Goal: Find specific page/section: Find specific page/section

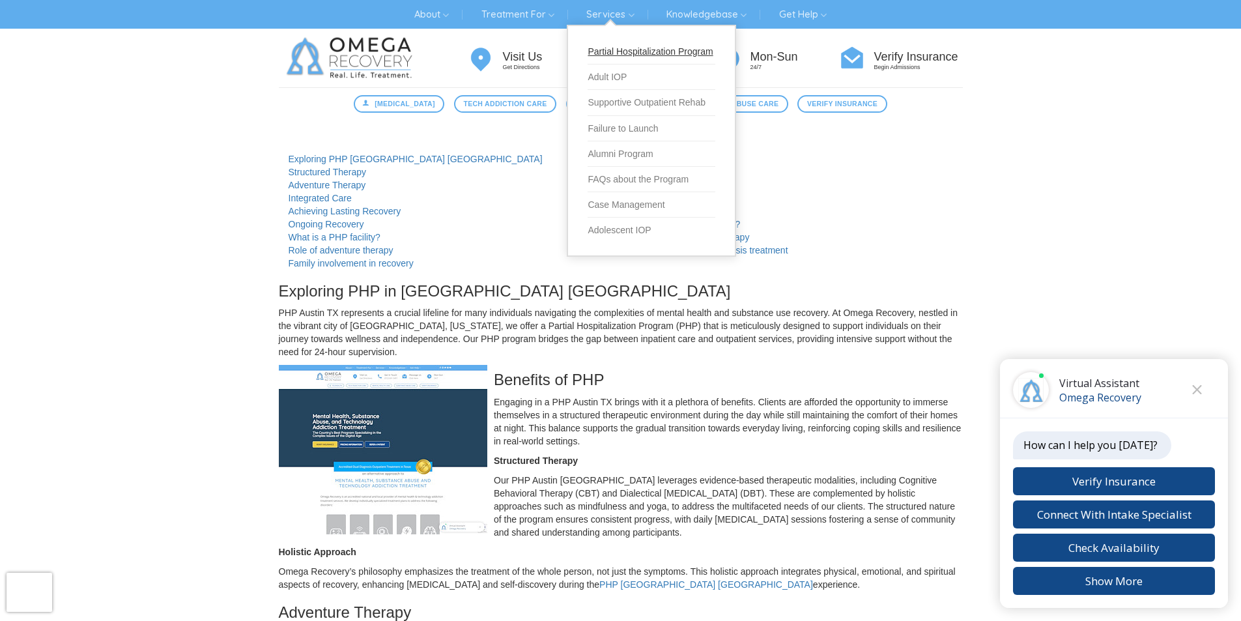
click at [606, 53] on link "Partial Hospitalization Program" at bounding box center [651, 51] width 128 height 25
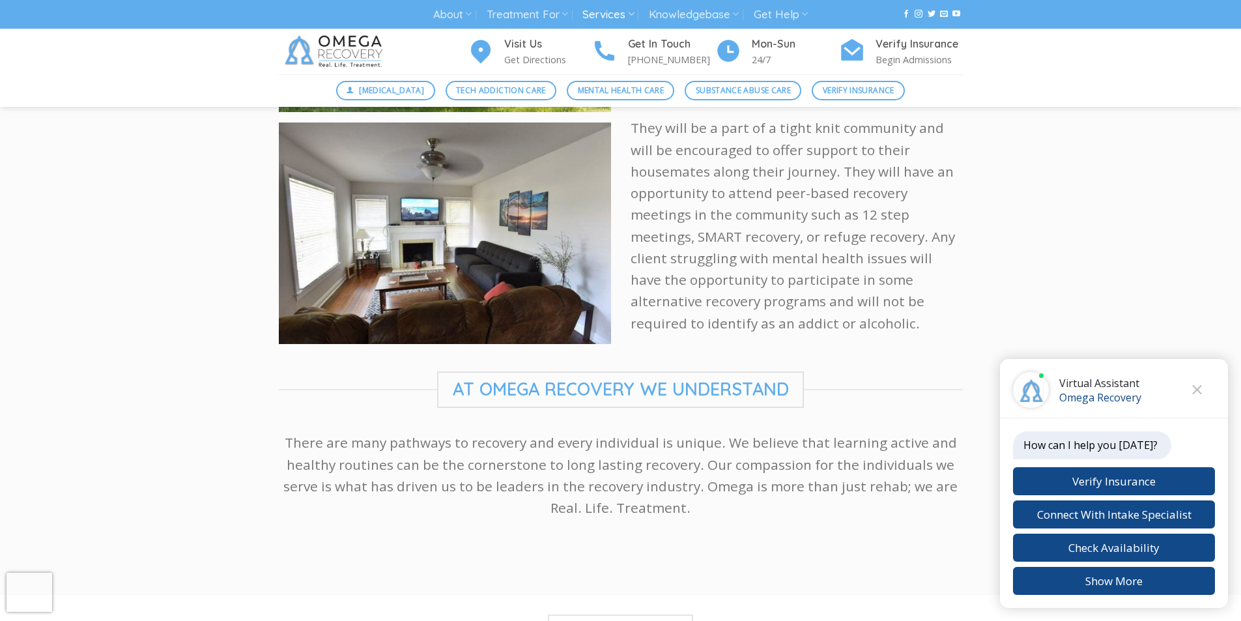
scroll to position [2149, 0]
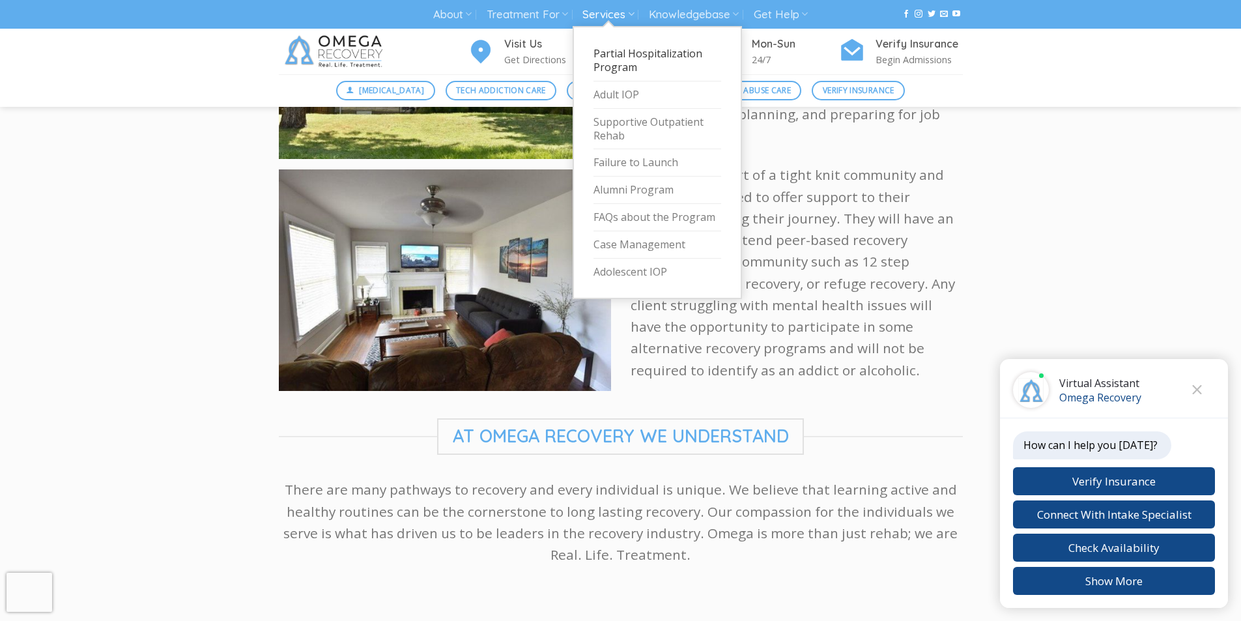
click at [622, 68] on link "Partial Hospitalization Program" at bounding box center [657, 60] width 128 height 41
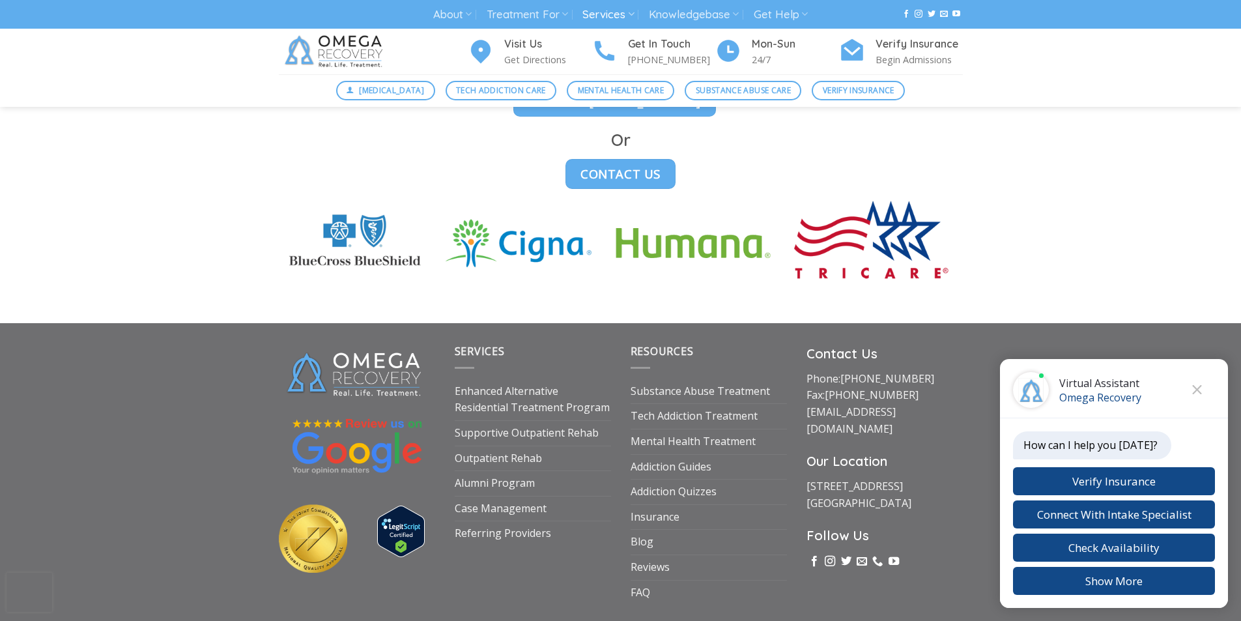
scroll to position [3664, 0]
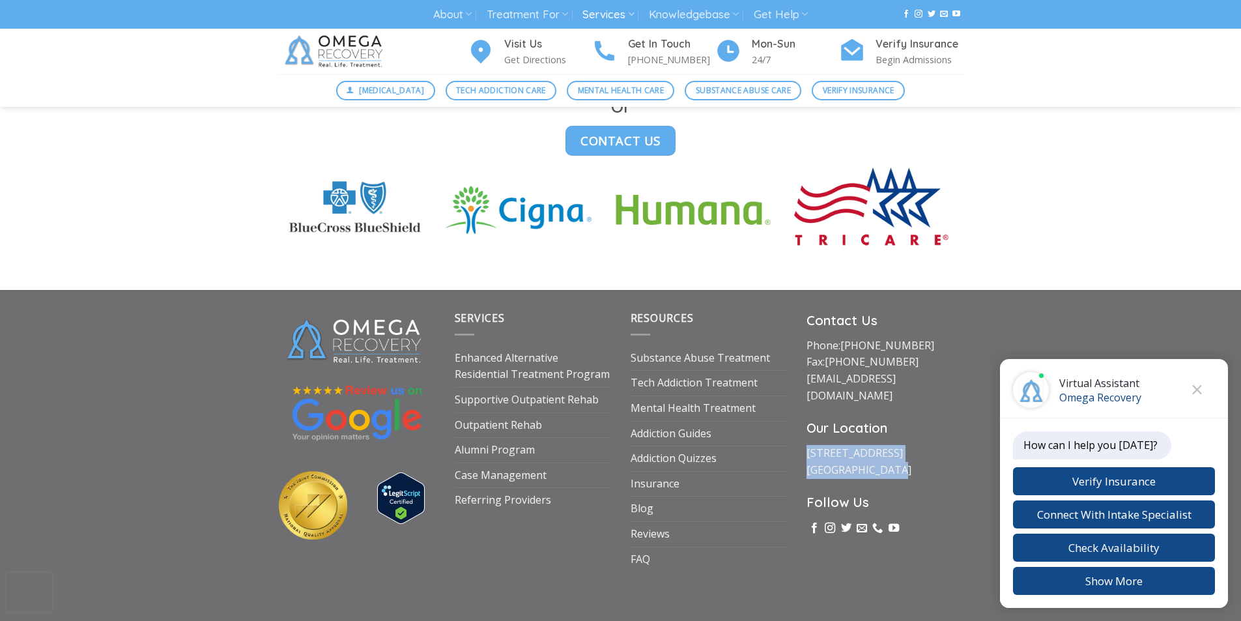
drag, startPoint x: 804, startPoint y: 390, endPoint x: 892, endPoint y: 415, distance: 91.3
click at [892, 415] on div "Contact Us Phone: [PHONE_NUMBER] Fax: [PHONE_NUMBER] [EMAIL_ADDRESS][DOMAIN_NAM…" at bounding box center [885, 440] width 176 height 261
copy link "[STREET_ADDRESS]"
